Goal: Task Accomplishment & Management: Complete application form

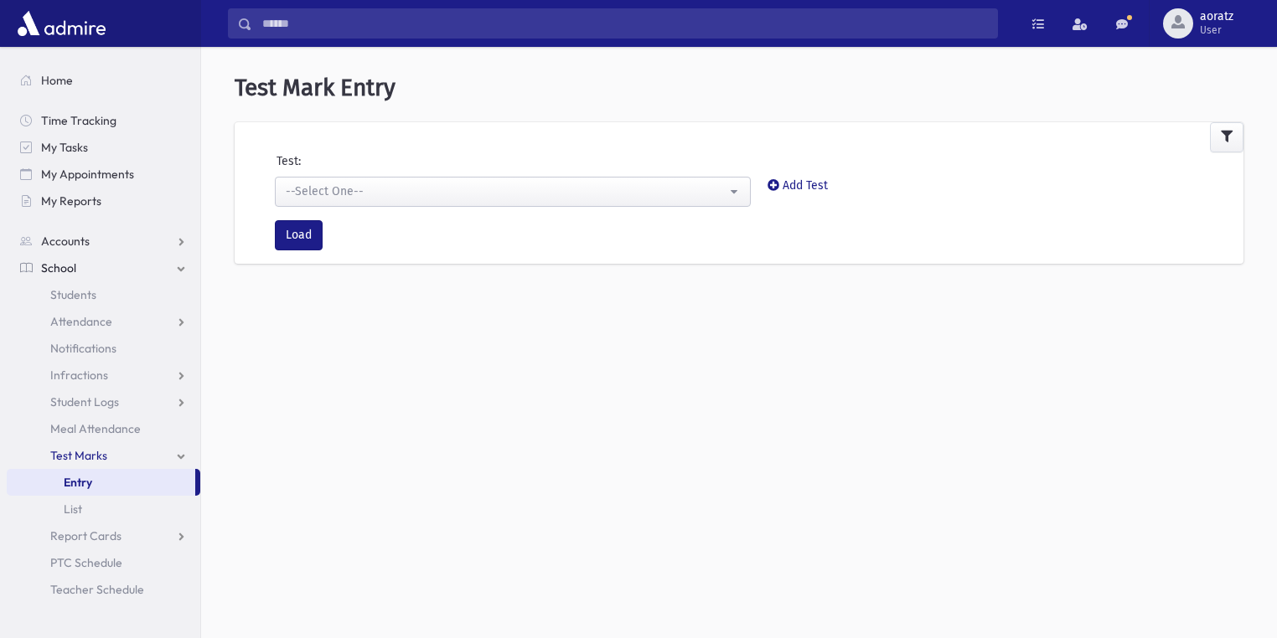
click at [373, 191] on div "--Select One--" at bounding box center [506, 192] width 441 height 18
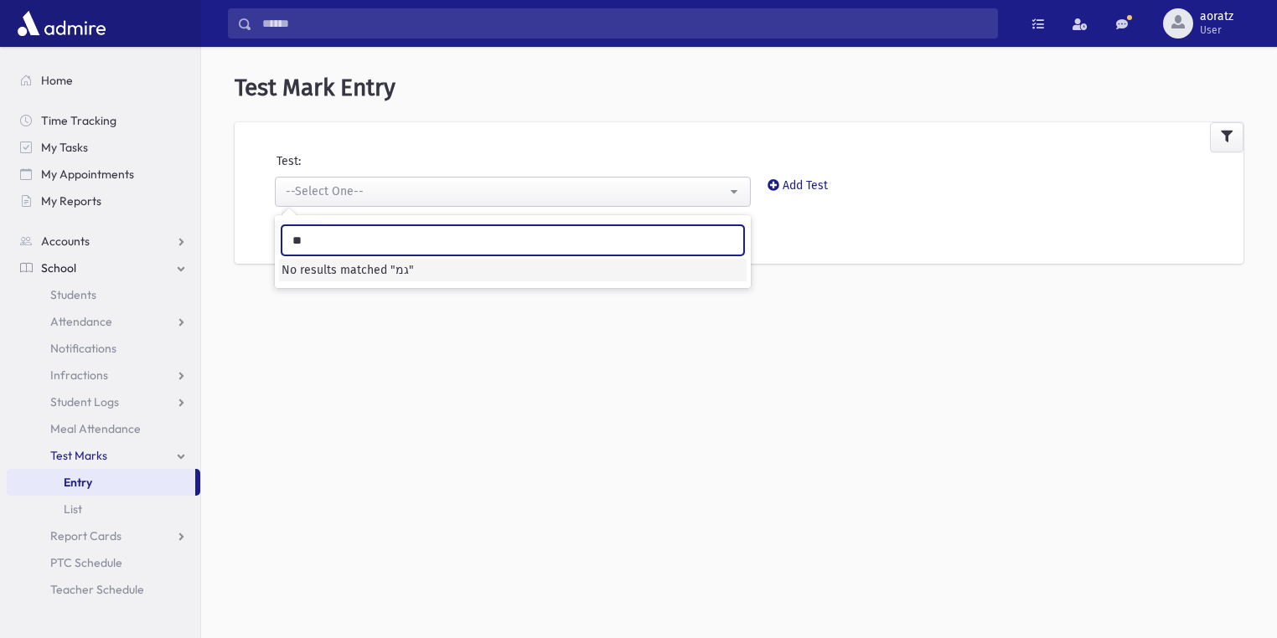
type input "**"
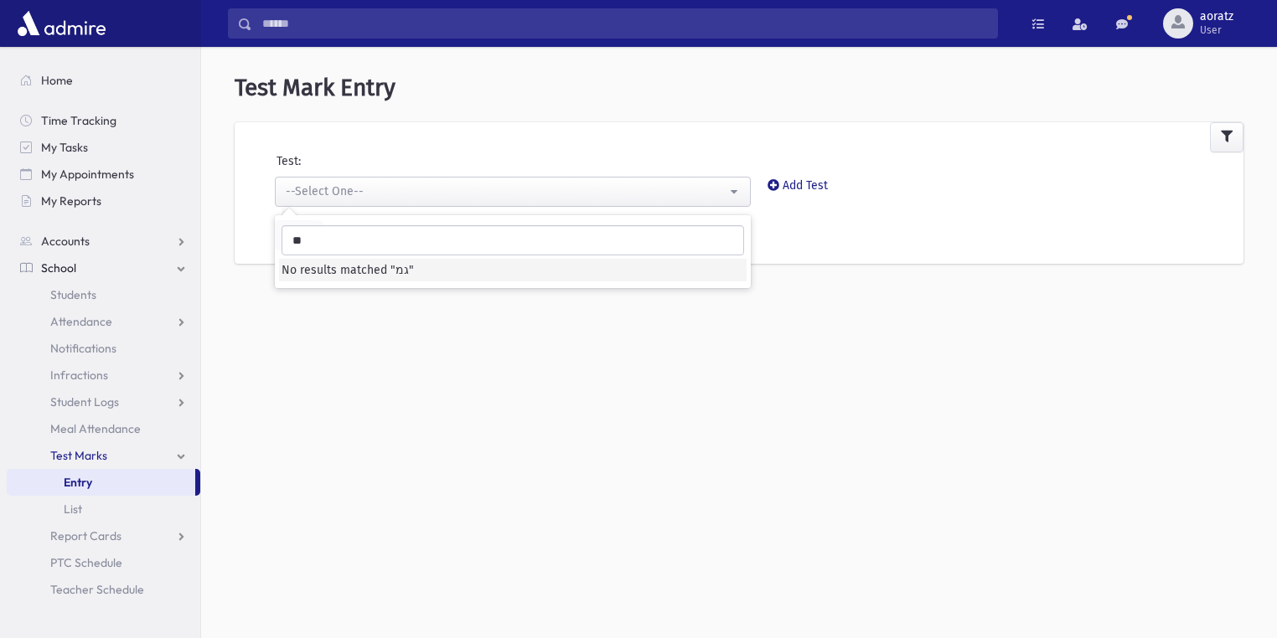
click at [1164, 145] on div at bounding box center [739, 137] width 1009 height 30
click at [778, 184] on icon at bounding box center [774, 185] width 12 height 12
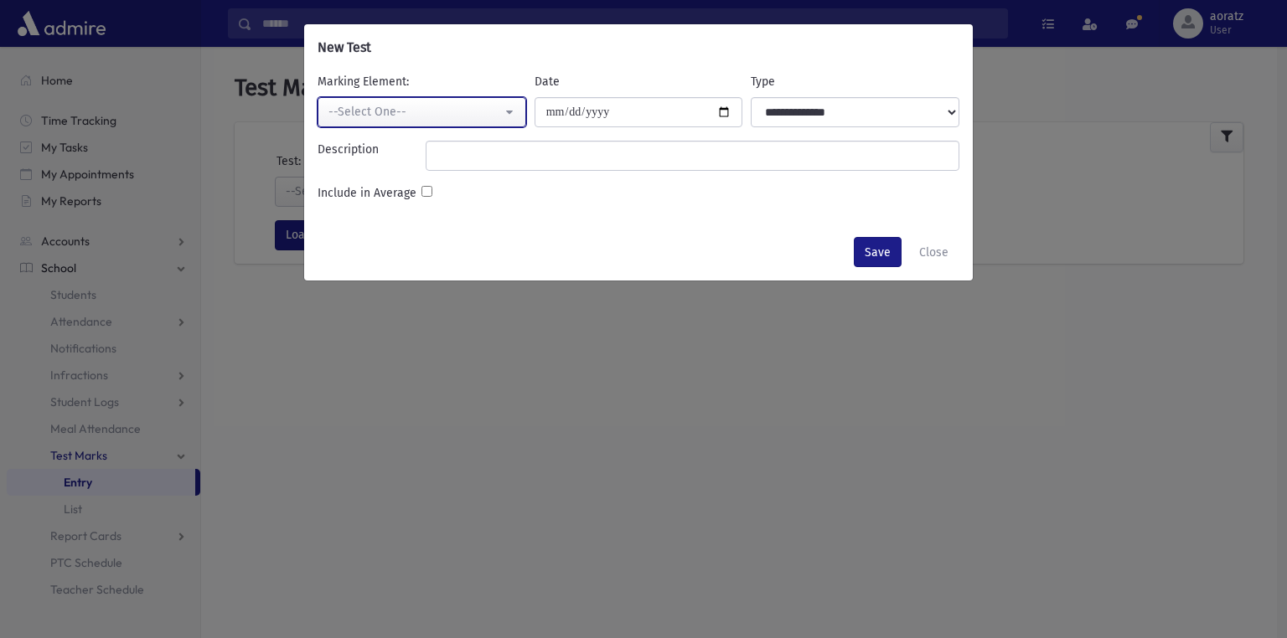
click at [365, 111] on div "--Select One--" at bounding box center [414, 112] width 173 height 18
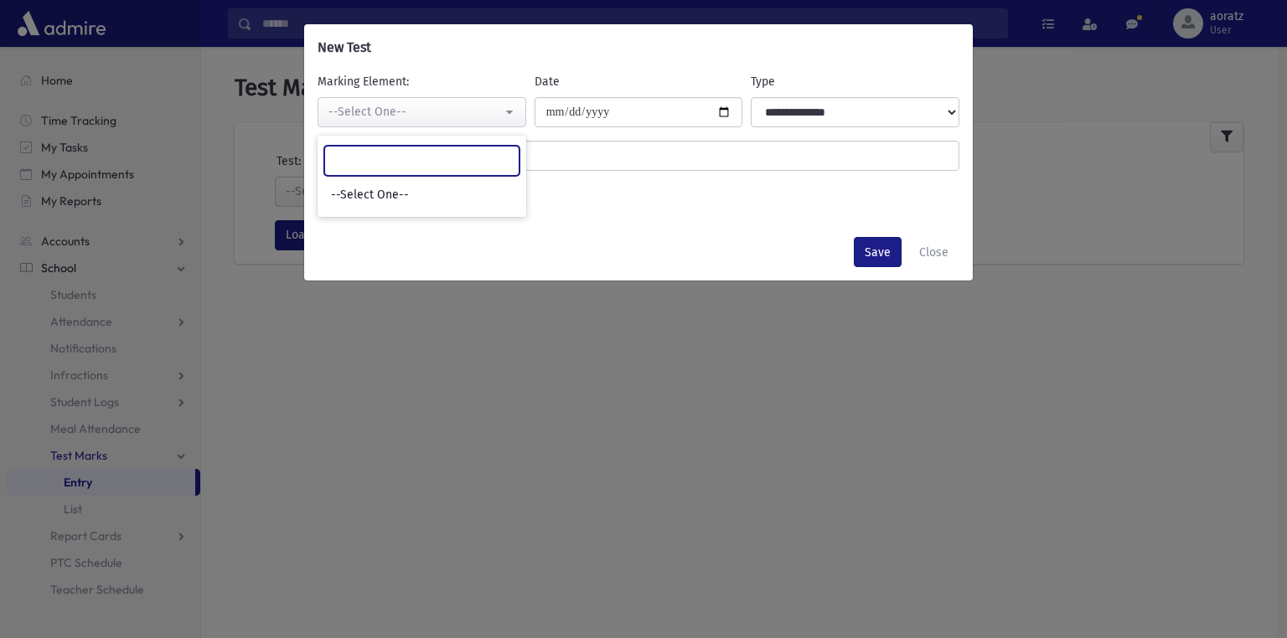
type input "*"
click at [712, 409] on div "**********" at bounding box center [643, 319] width 1287 height 638
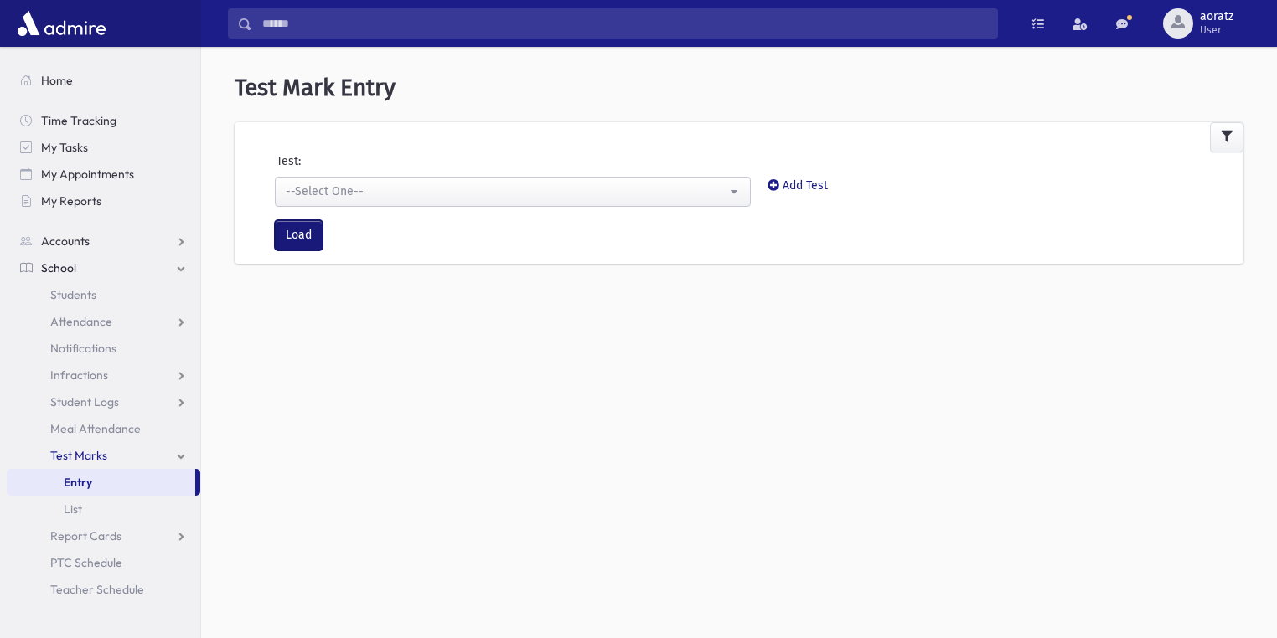
click at [309, 230] on button "Load" at bounding box center [299, 235] width 48 height 30
click at [67, 257] on link "School" at bounding box center [104, 268] width 194 height 27
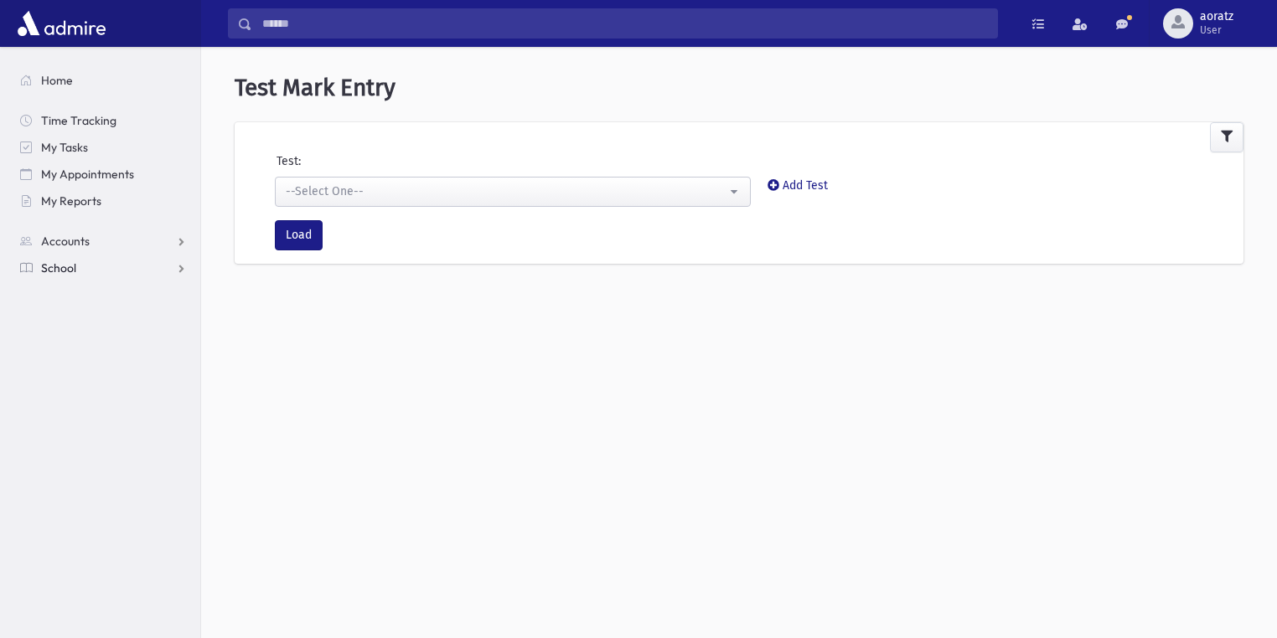
click at [74, 265] on span "School" at bounding box center [58, 268] width 35 height 15
click at [90, 457] on span "Test Marks" at bounding box center [78, 455] width 57 height 15
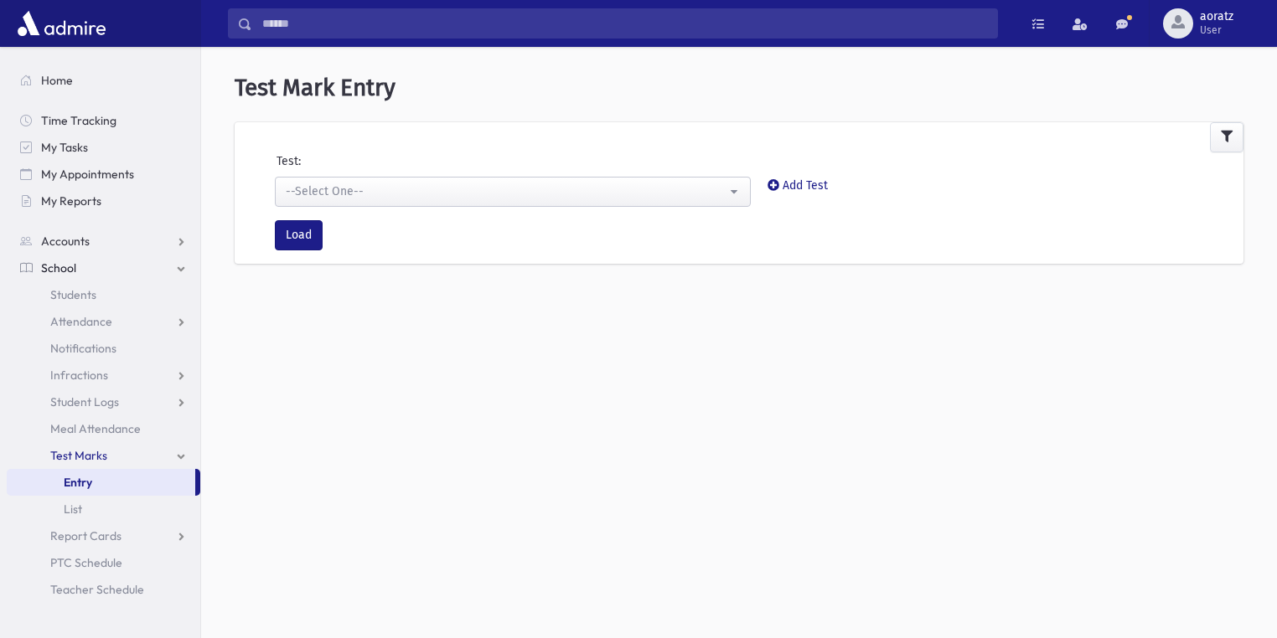
click at [98, 481] on link "Entry" at bounding box center [101, 482] width 189 height 27
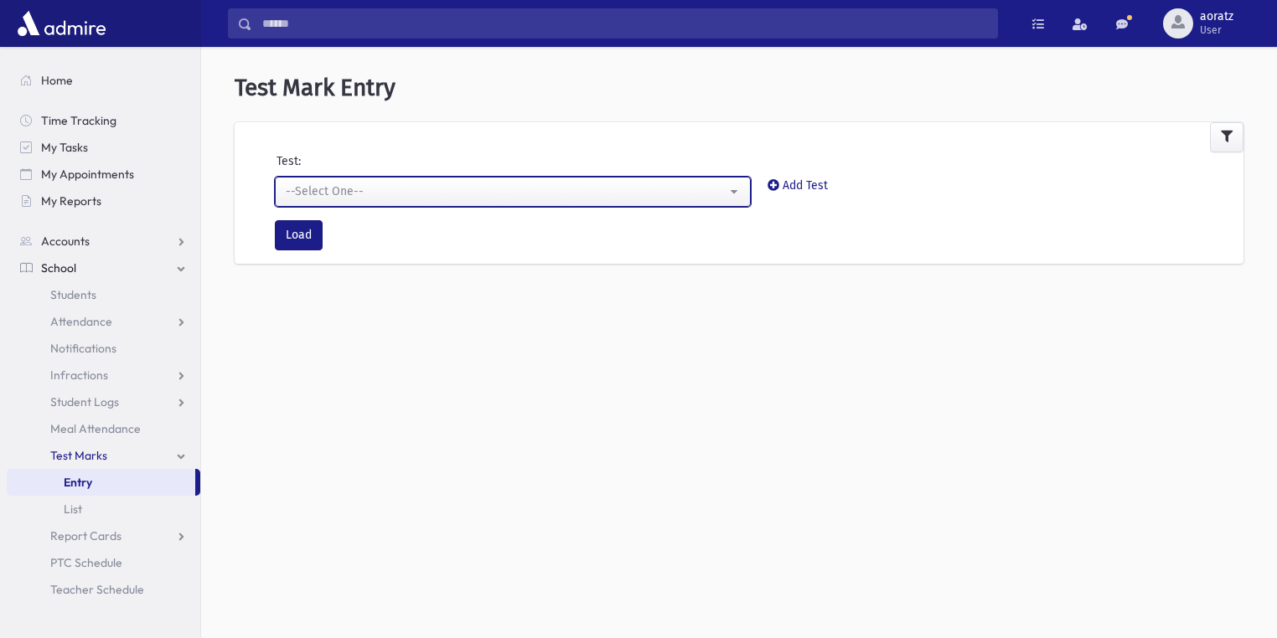
click at [417, 191] on div "--Select One--" at bounding box center [506, 192] width 441 height 18
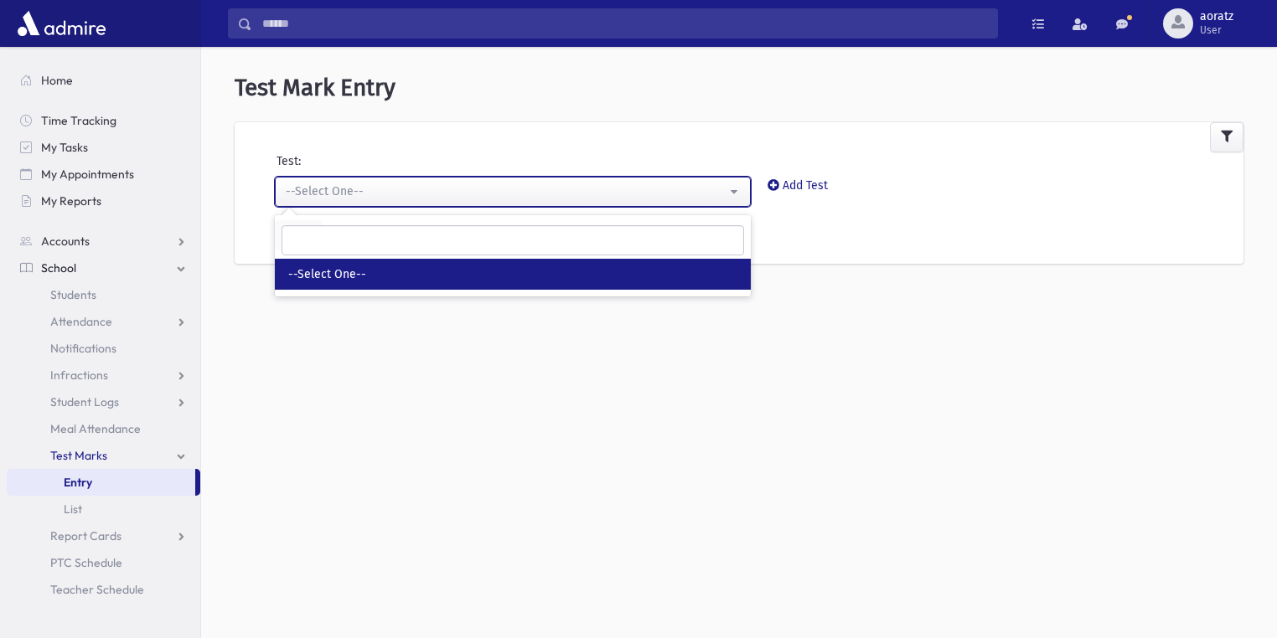
click at [376, 186] on div "--Select One--" at bounding box center [506, 192] width 441 height 18
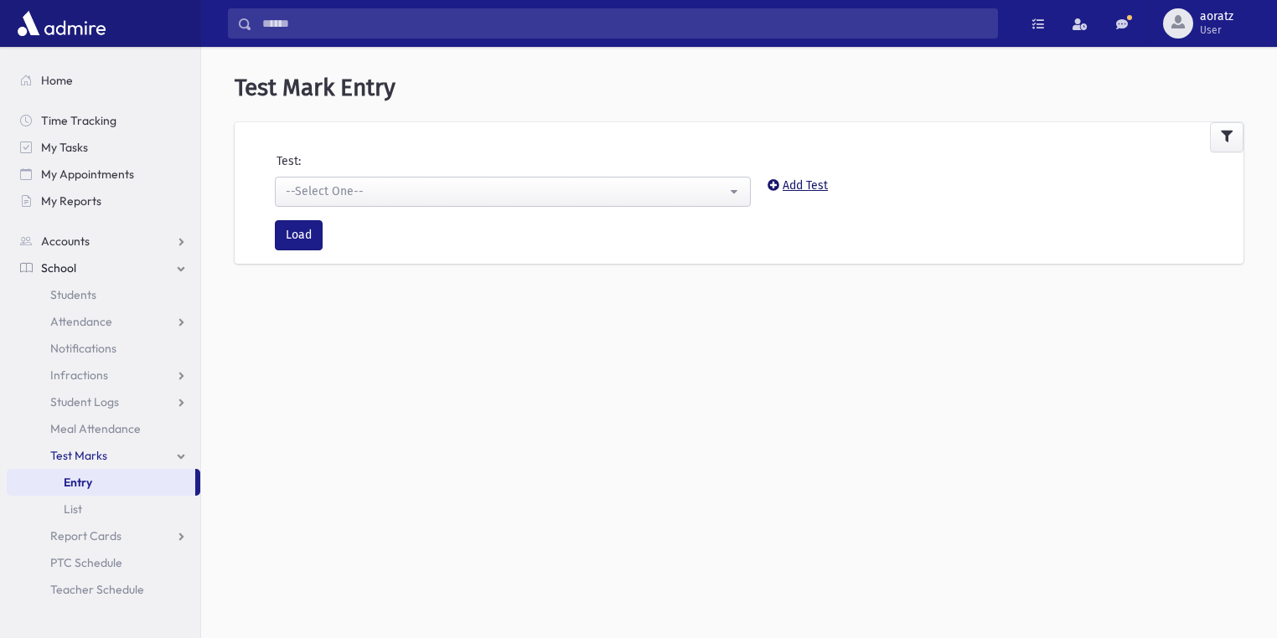
click at [774, 186] on icon at bounding box center [774, 185] width 12 height 12
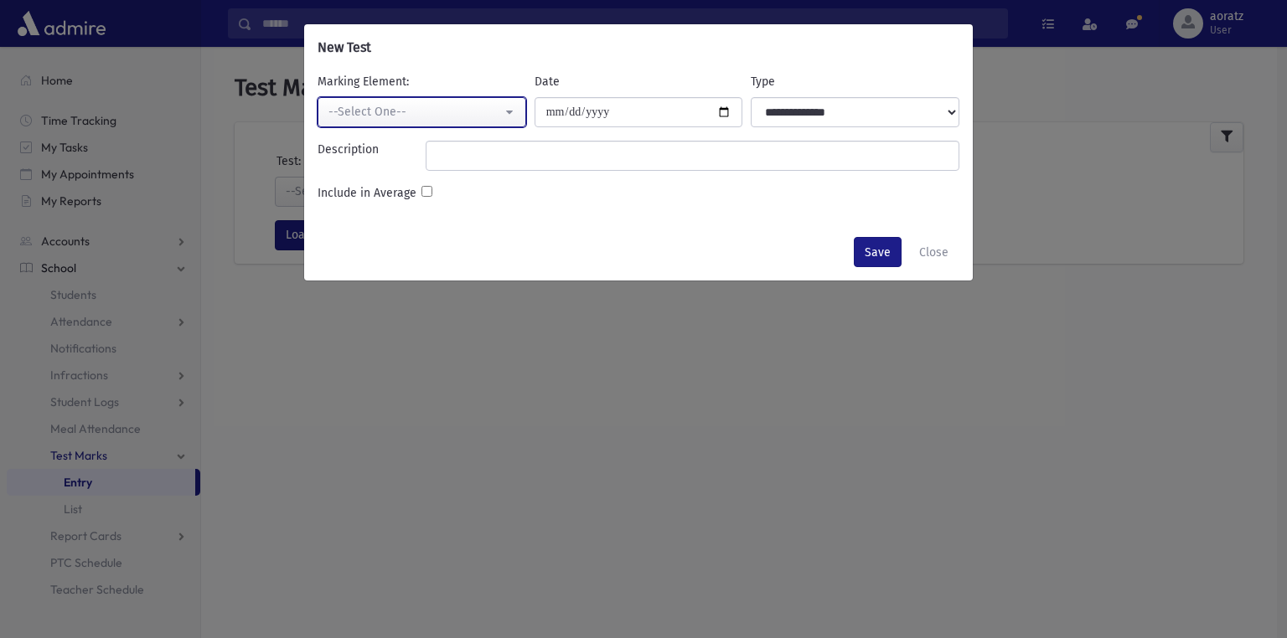
click at [425, 107] on div "--Select One--" at bounding box center [414, 112] width 173 height 18
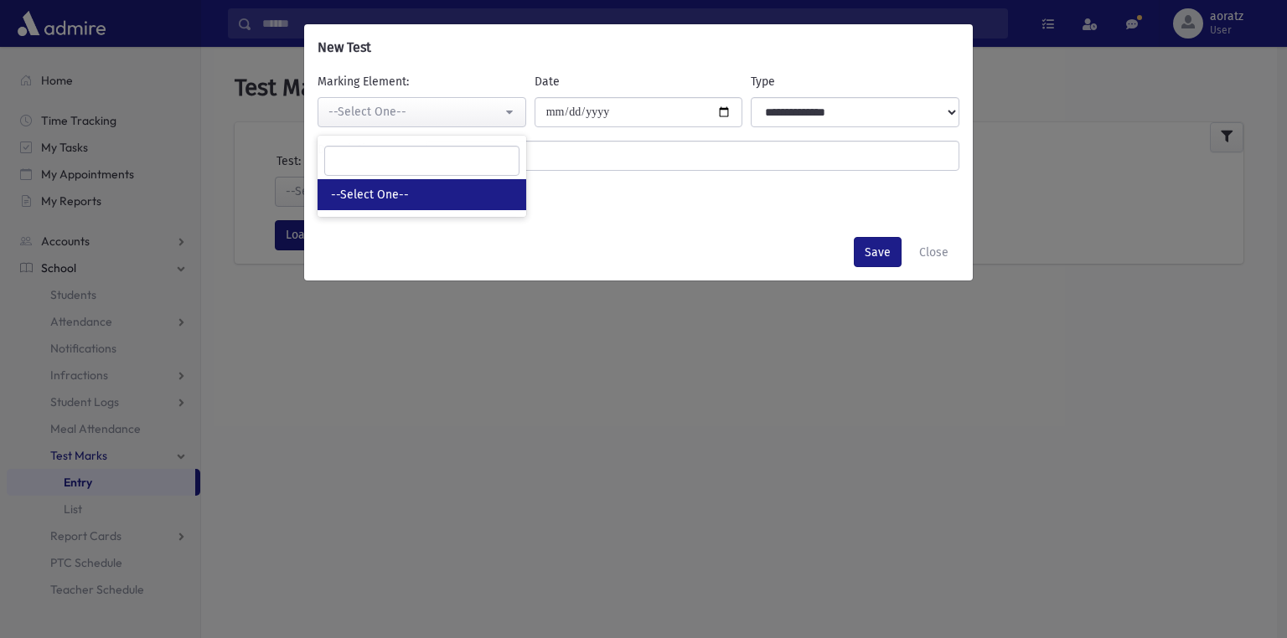
click at [399, 198] on span "--Select One--" at bounding box center [370, 195] width 78 height 17
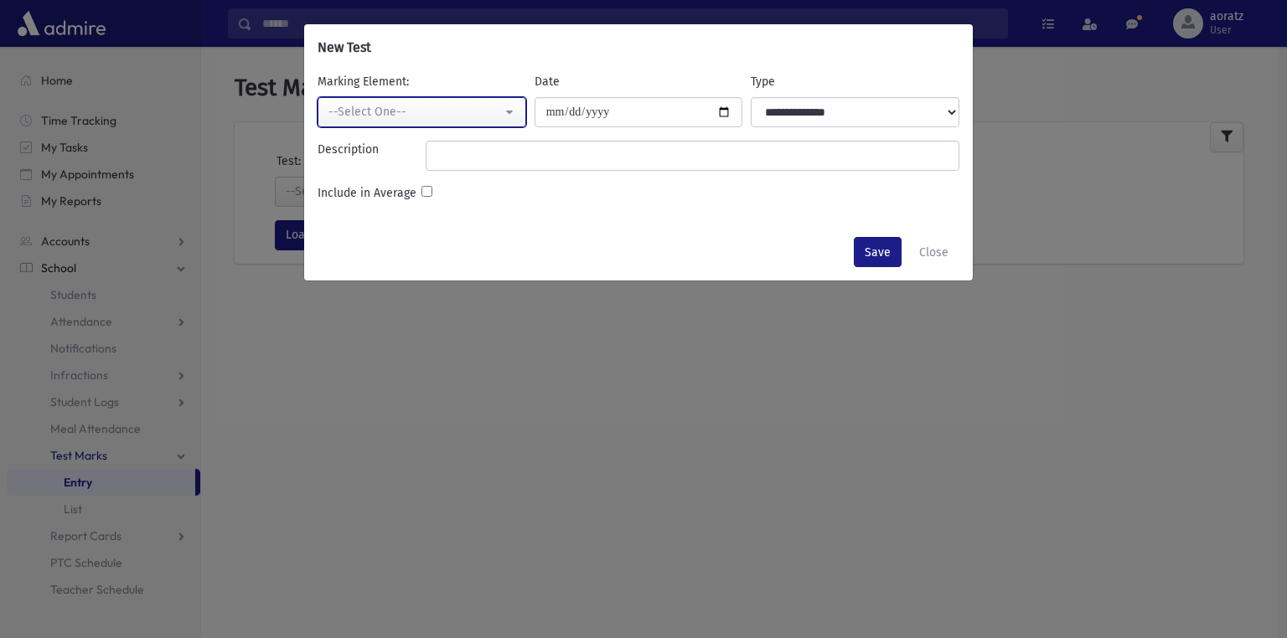
click at [400, 117] on div "--Select One--" at bounding box center [414, 112] width 173 height 18
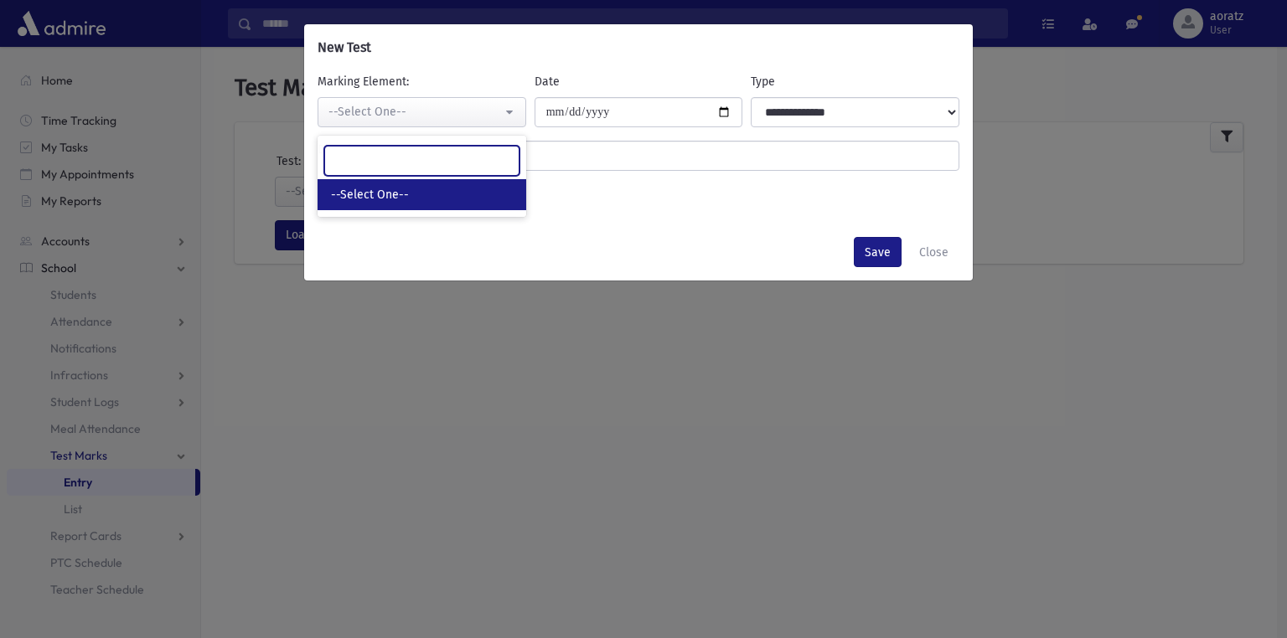
type input "*"
type input "**"
click at [503, 161] on input "**" at bounding box center [421, 161] width 195 height 30
click at [938, 258] on button "Close" at bounding box center [933, 252] width 51 height 30
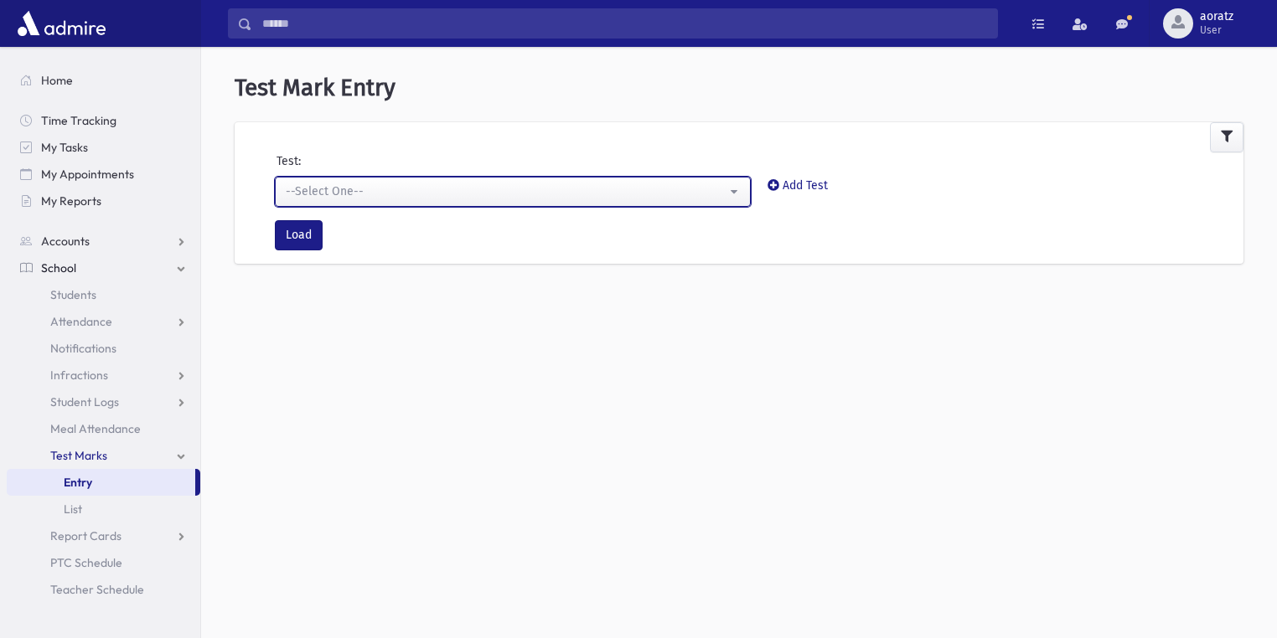
click at [446, 189] on div "--Select One--" at bounding box center [506, 192] width 441 height 18
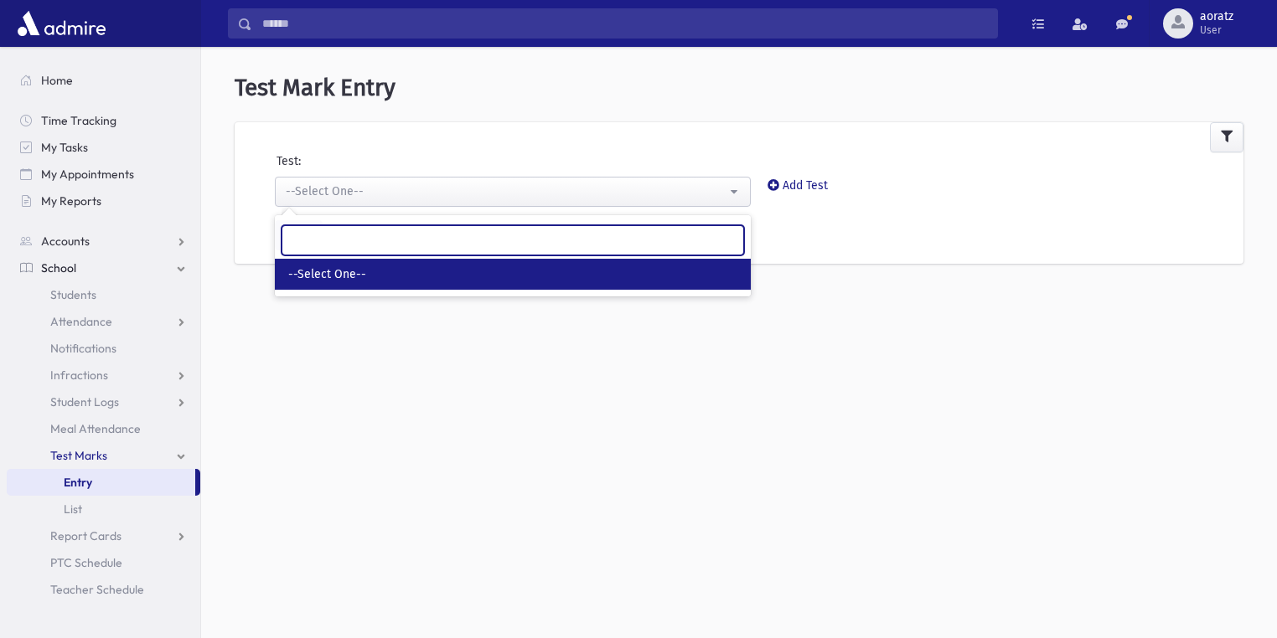
click at [440, 238] on input "Search" at bounding box center [513, 240] width 463 height 30
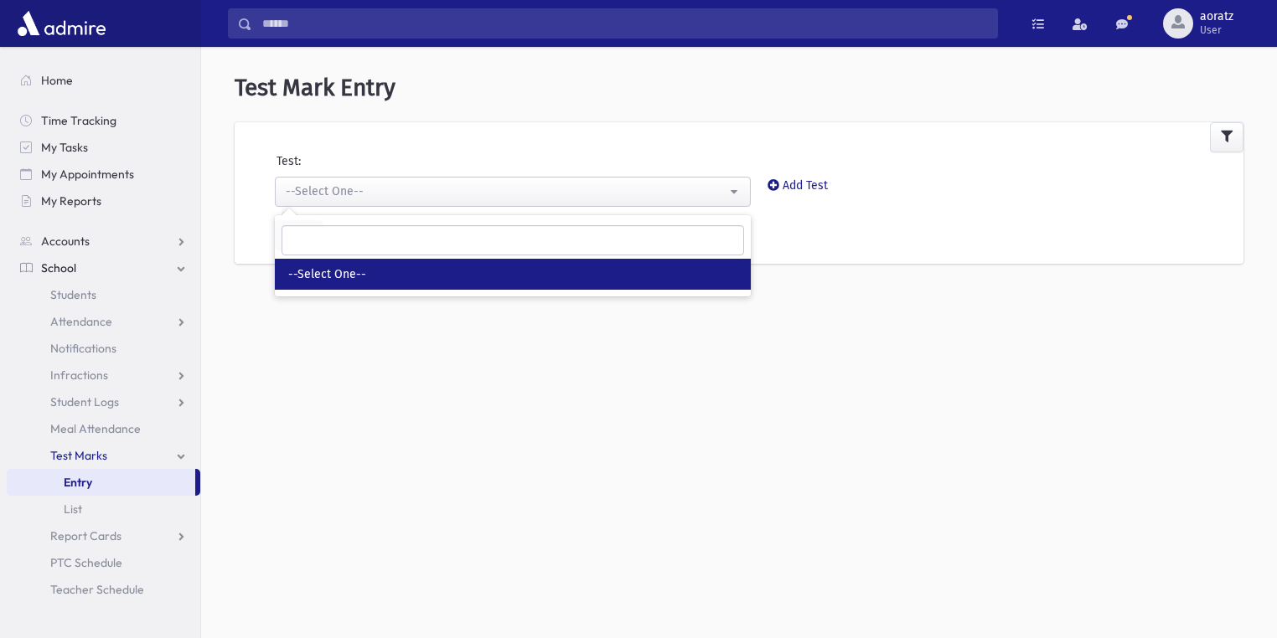
click at [491, 427] on div "**********" at bounding box center [739, 350] width 1076 height 592
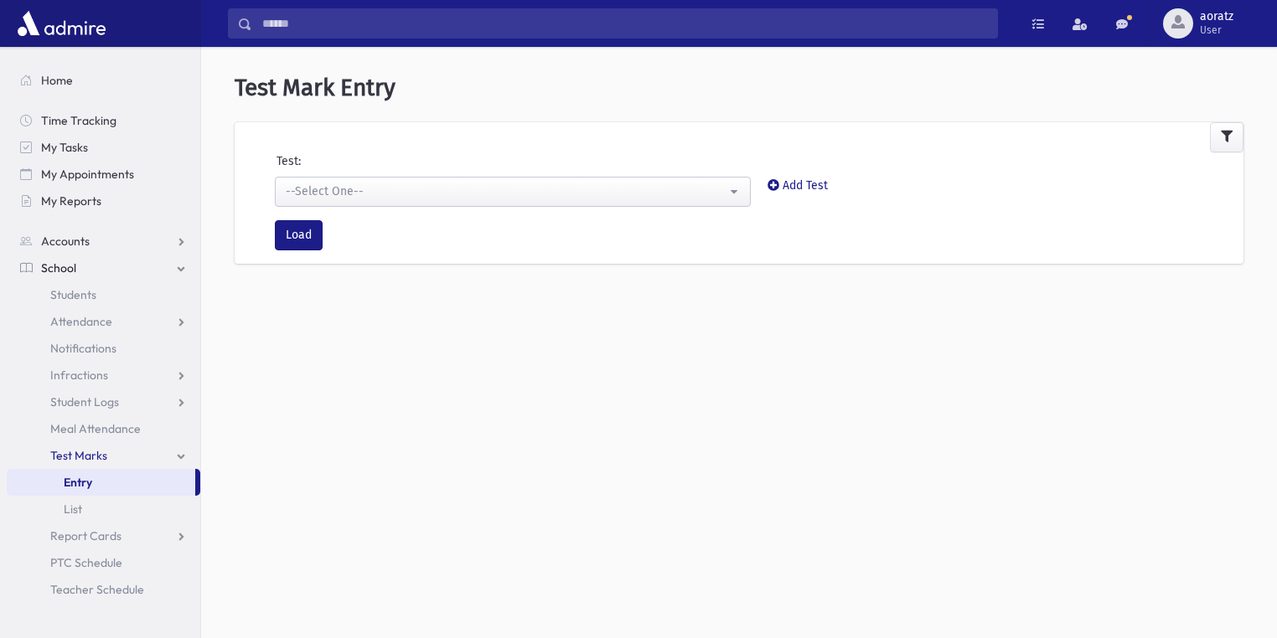
click at [93, 478] on link "Entry" at bounding box center [101, 482] width 189 height 27
click at [775, 188] on icon at bounding box center [774, 185] width 12 height 12
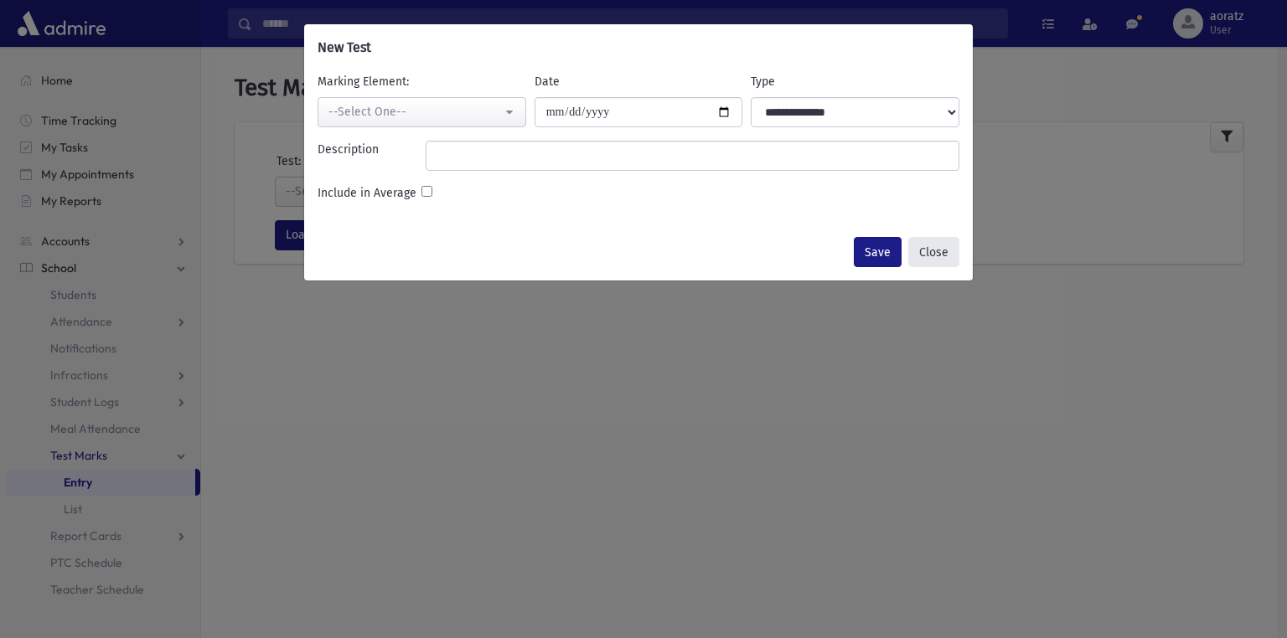
click at [945, 250] on button "Close" at bounding box center [933, 252] width 51 height 30
